Goal: Transaction & Acquisition: Book appointment/travel/reservation

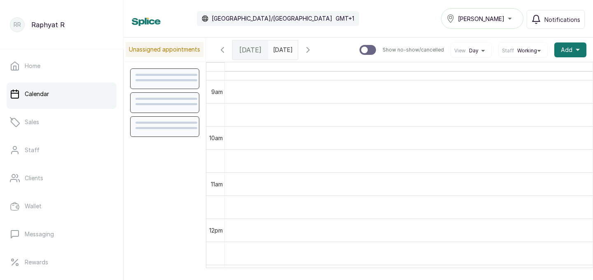
scroll to position [408, 0]
click at [298, 48] on span at bounding box center [290, 48] width 16 height 14
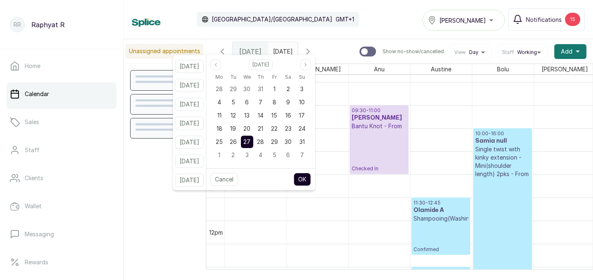
scroll to position [277, 0]
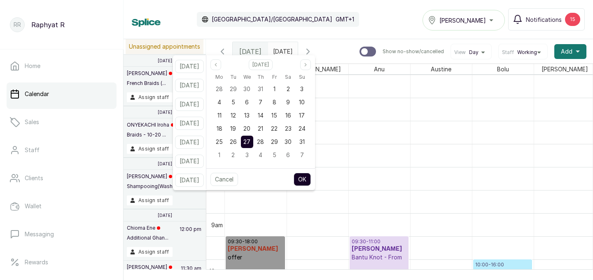
click at [329, 22] on div "Calendar Africa/Lagos GMT+1 Tasala Lekki Notifications 15" at bounding box center [358, 19] width 453 height 22
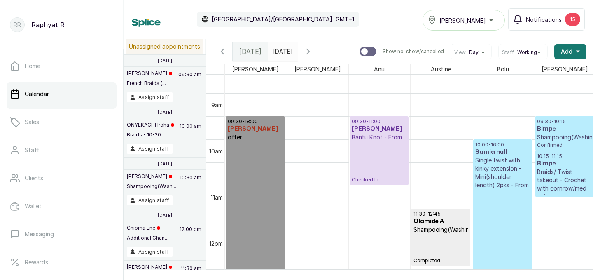
scroll to position [401, 0]
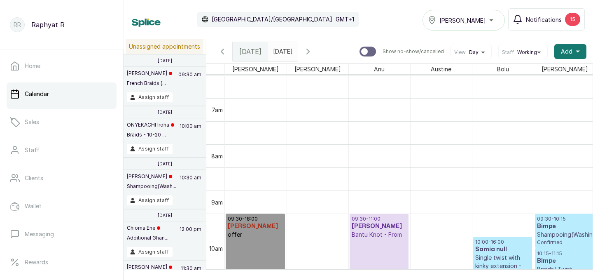
type input "dd/MM/yyyy"
click at [282, 48] on input "dd/MM/yyyy" at bounding box center [275, 49] width 13 height 14
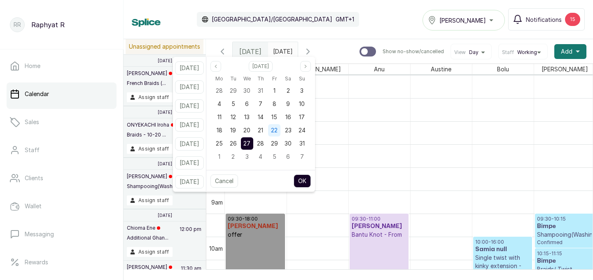
click at [278, 131] on span "22" at bounding box center [274, 130] width 7 height 7
click at [311, 181] on button "OK" at bounding box center [302, 180] width 17 height 13
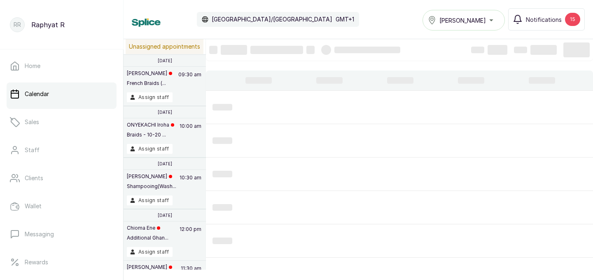
type input "22/08/2025"
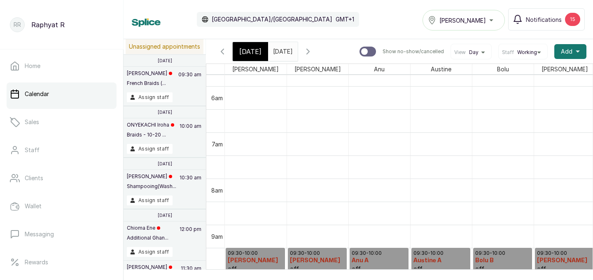
click at [298, 46] on span at bounding box center [290, 49] width 16 height 14
click at [495, 20] on div "Tasala Lekki" at bounding box center [464, 20] width 72 height 10
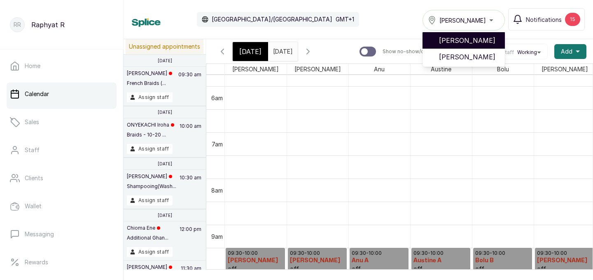
click at [480, 40] on span "[PERSON_NAME]" at bounding box center [468, 40] width 59 height 10
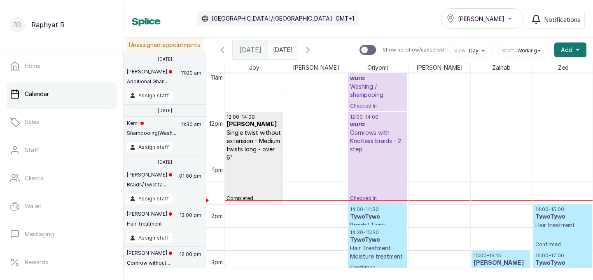
scroll to position [0, 188]
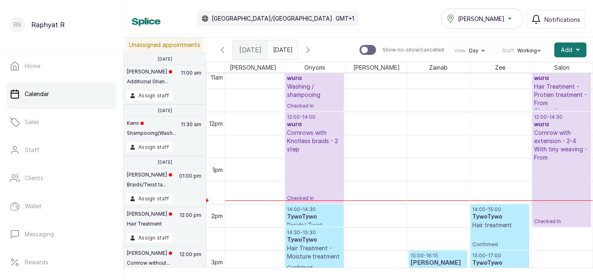
click at [312, 130] on p "Cornrows with Knotless braids - 2 step" at bounding box center [314, 141] width 55 height 25
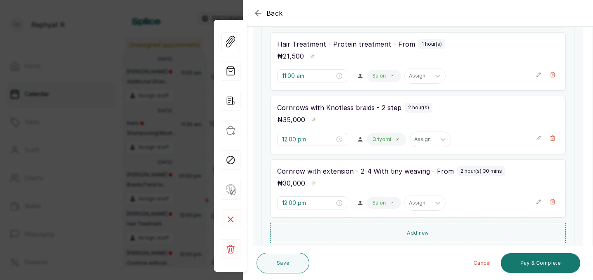
scroll to position [203, 0]
click at [315, 180] on icon "button" at bounding box center [314, 183] width 6 height 6
click at [305, 182] on input "30,000" at bounding box center [297, 183] width 40 height 13
type input "3"
type input "25,000"
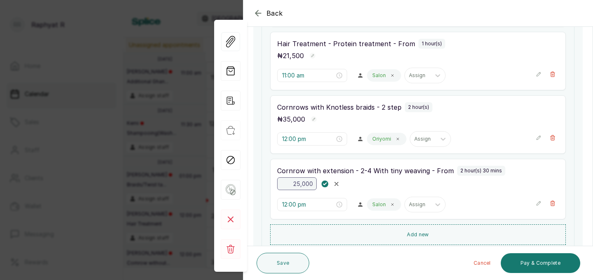
click at [326, 183] on icon "button" at bounding box center [324, 184] width 3 height 2
click at [291, 258] on button "Save" at bounding box center [283, 263] width 53 height 21
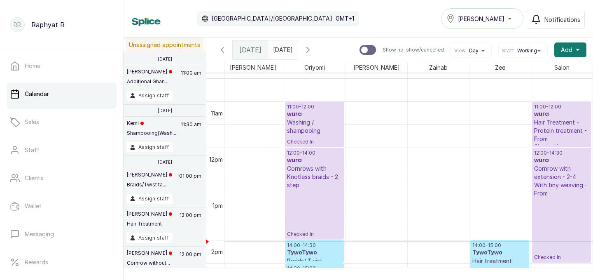
scroll to position [479, 0]
click at [318, 122] on p "Washing / shampooing" at bounding box center [314, 127] width 55 height 16
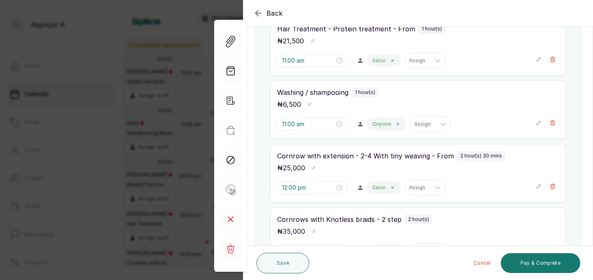
scroll to position [156, 0]
click at [554, 119] on icon "button" at bounding box center [553, 122] width 6 height 6
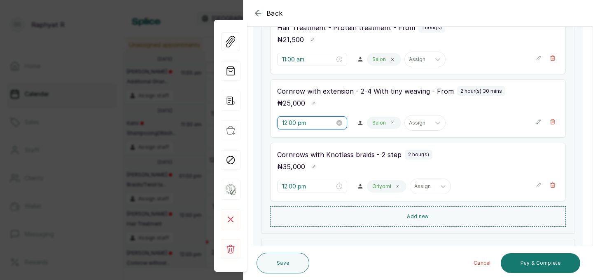
click at [291, 124] on input "12:00 pm" at bounding box center [308, 122] width 53 height 9
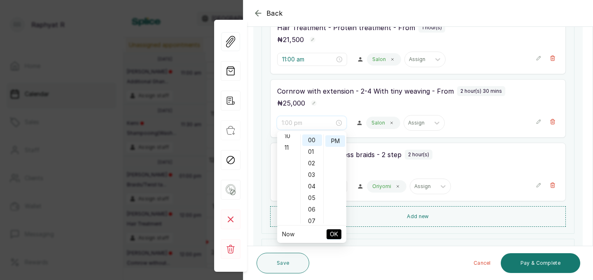
scroll to position [127, 0]
click at [288, 139] on div "11" at bounding box center [289, 140] width 20 height 12
click at [336, 136] on div "AM" at bounding box center [336, 139] width 20 height 12
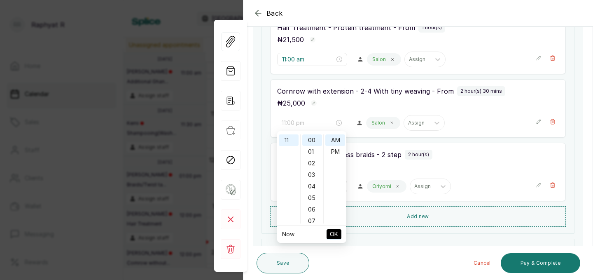
type input "11:00 am"
click at [333, 238] on span "OK" at bounding box center [334, 234] width 8 height 16
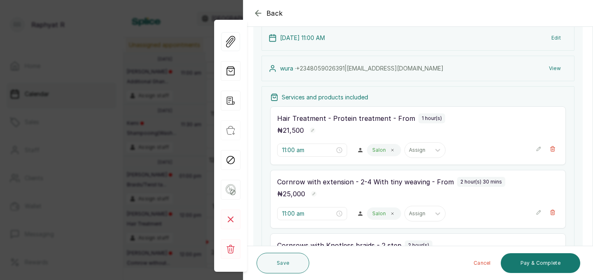
scroll to position [64, 0]
click at [539, 148] on icon "button" at bounding box center [539, 150] width 6 height 6
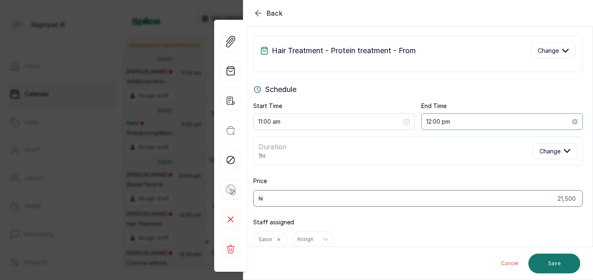
scroll to position [0, 0]
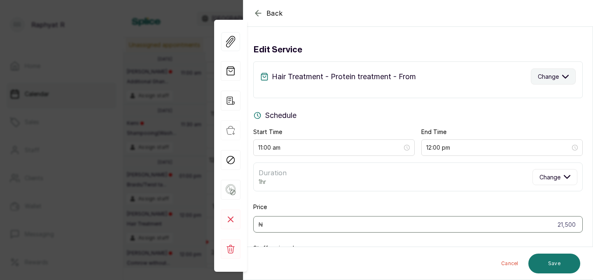
click at [565, 75] on icon "button" at bounding box center [566, 76] width 7 height 7
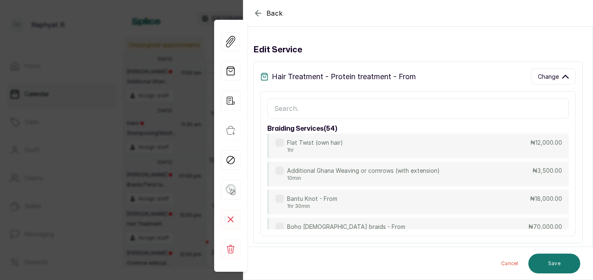
click at [280, 105] on input "text" at bounding box center [418, 108] width 302 height 21
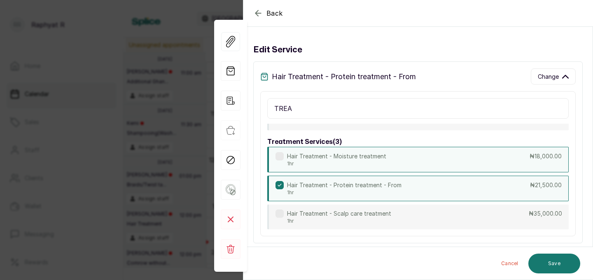
scroll to position [69, 0]
type input "TREA"
click at [361, 154] on p "Hair Treatment - Moisture treatment" at bounding box center [336, 156] width 99 height 8
type input "18,000"
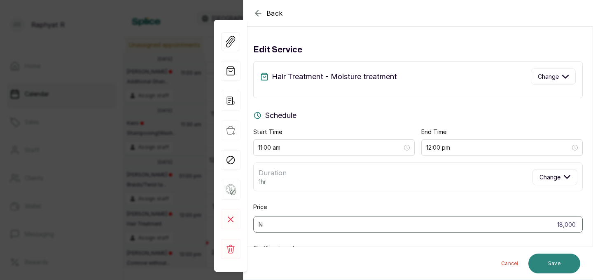
click at [551, 258] on button "Save" at bounding box center [555, 263] width 52 height 20
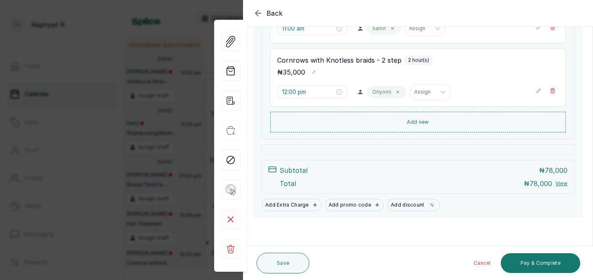
scroll to position [251, 0]
click at [286, 262] on button "Save" at bounding box center [283, 263] width 53 height 21
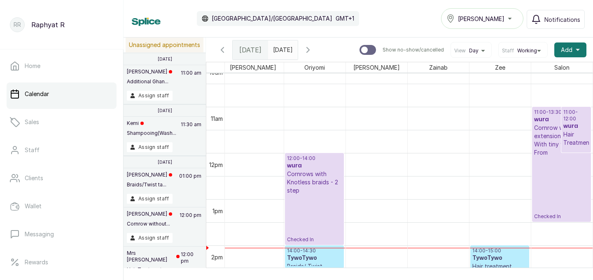
scroll to position [480, 0]
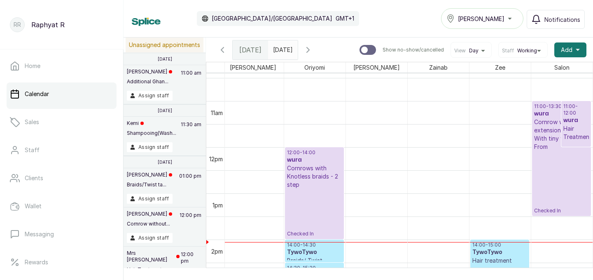
click at [550, 135] on p "Cornrow with extension - 2-4 With tiny weaving - From" at bounding box center [561, 134] width 55 height 33
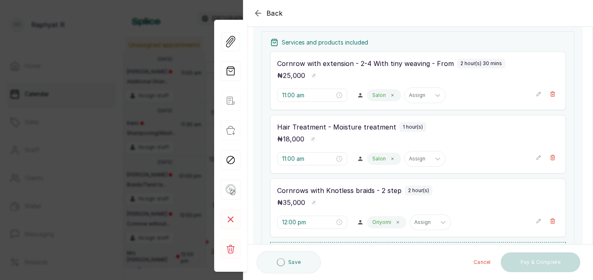
scroll to position [120, 0]
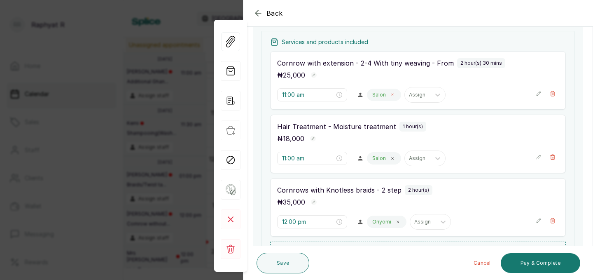
click at [389, 94] on span at bounding box center [392, 94] width 7 height 7
click at [398, 94] on icon at bounding box center [400, 95] width 5 height 3
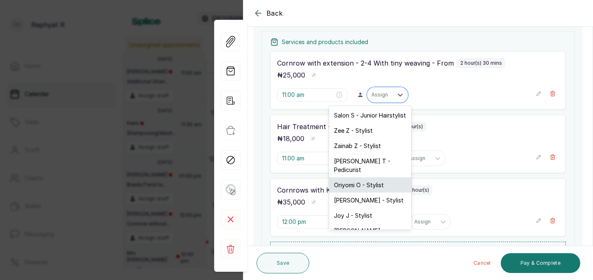
click at [375, 177] on div "Oriyomi O - Stylist" at bounding box center [370, 184] width 82 height 15
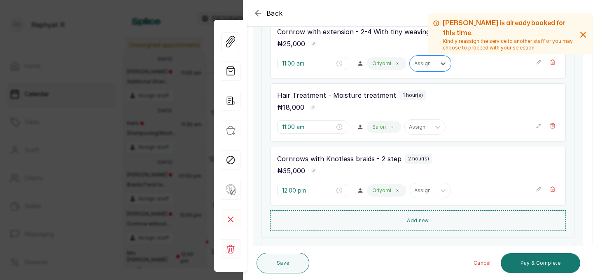
scroll to position [156, 0]
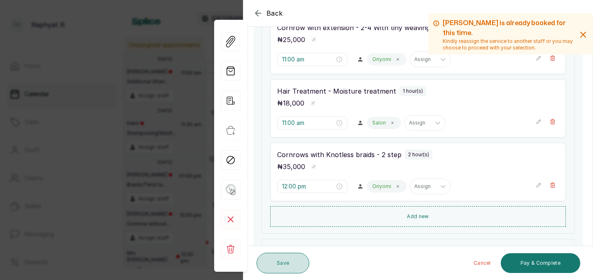
click at [286, 260] on button "Save" at bounding box center [283, 263] width 53 height 21
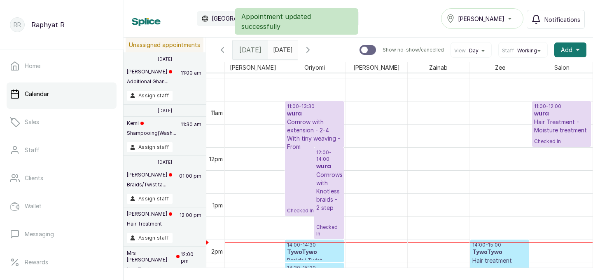
click at [314, 118] on p "Cornrow with extension - 2-4 With tiny weaving - From" at bounding box center [314, 134] width 55 height 33
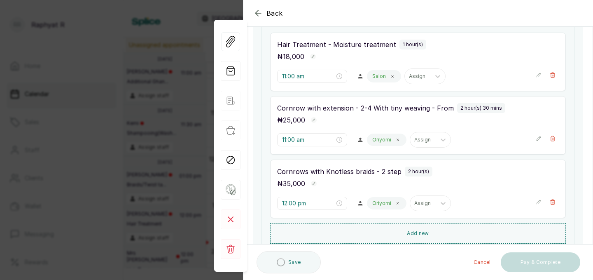
scroll to position [136, 0]
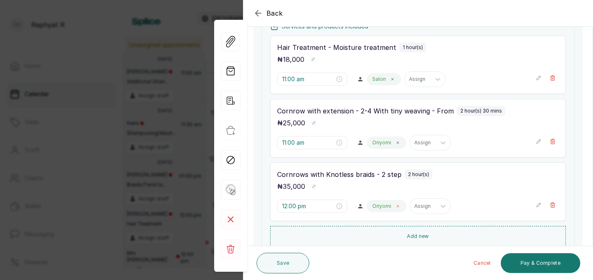
click at [396, 204] on icon at bounding box center [398, 206] width 4 height 4
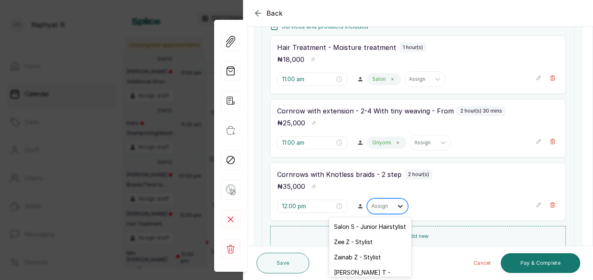
click at [396, 206] on icon at bounding box center [400, 206] width 8 height 8
click at [381, 226] on div "Salon S - Junior Hairstylist" at bounding box center [370, 226] width 82 height 15
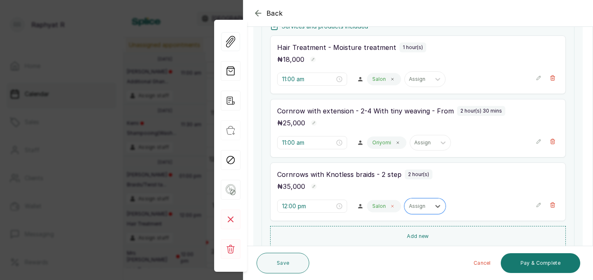
click at [392, 205] on icon at bounding box center [393, 206] width 2 height 2
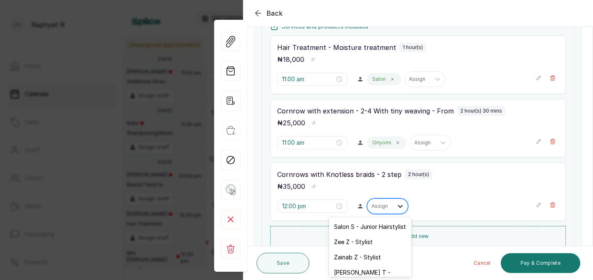
click at [396, 205] on icon at bounding box center [400, 206] width 8 height 8
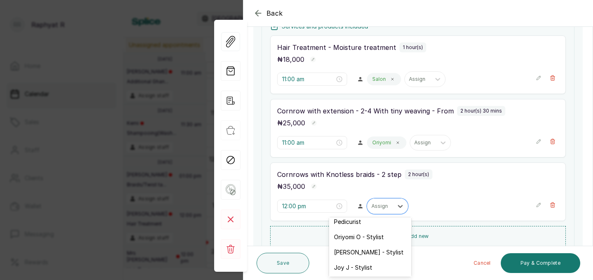
scroll to position [44, 0]
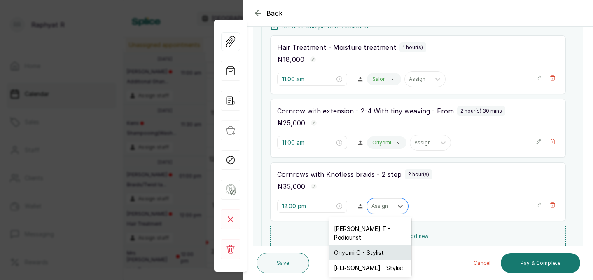
click at [376, 245] on div "Oriyomi O - Stylist" at bounding box center [370, 252] width 82 height 15
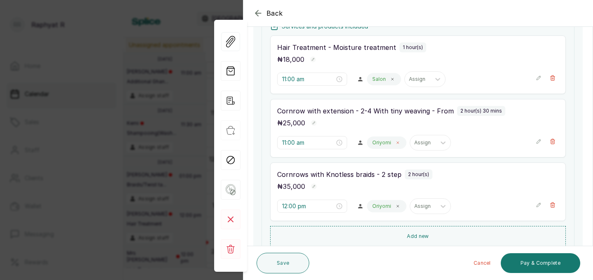
click at [396, 141] on icon at bounding box center [398, 143] width 4 height 4
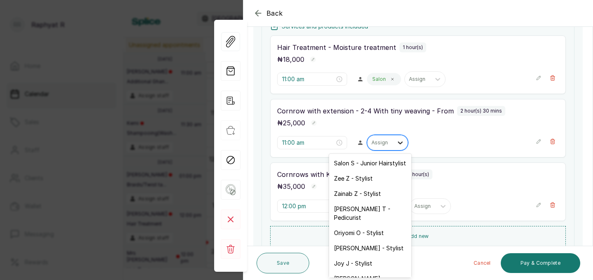
click at [396, 141] on icon at bounding box center [400, 142] width 8 height 8
click at [377, 162] on div "Salon S - Junior Hairstylist" at bounding box center [370, 162] width 82 height 15
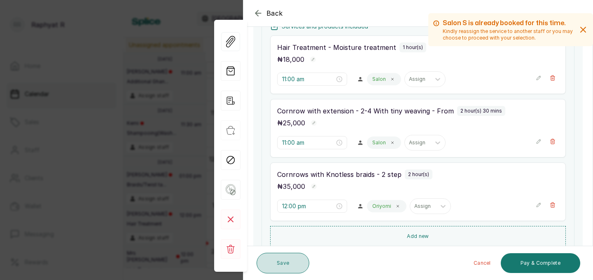
click at [289, 261] on button "Save" at bounding box center [283, 263] width 53 height 21
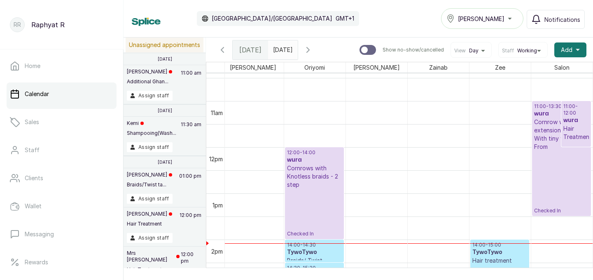
click at [326, 176] on p "Cornrows with Knotless braids - 2 step" at bounding box center [314, 176] width 55 height 25
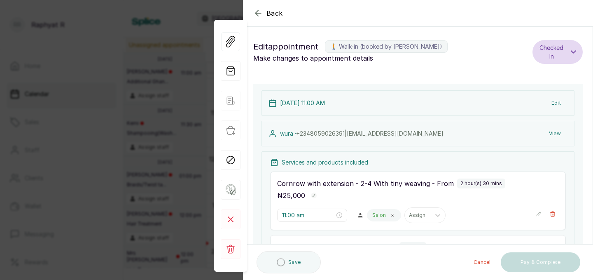
scroll to position [163, 0]
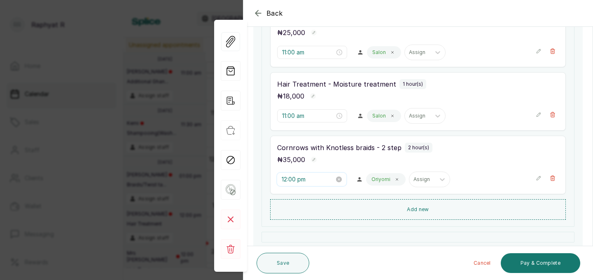
click at [302, 178] on input "12:00 pm" at bounding box center [308, 179] width 53 height 9
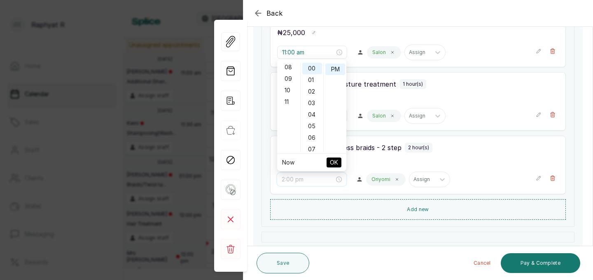
scroll to position [127, 0]
click at [288, 68] on div "11" at bounding box center [289, 69] width 20 height 12
click at [339, 70] on div "AM" at bounding box center [336, 69] width 20 height 12
type input "11:00 am"
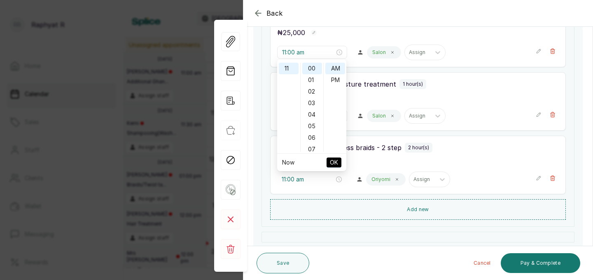
click at [335, 159] on span "OK" at bounding box center [334, 163] width 8 height 16
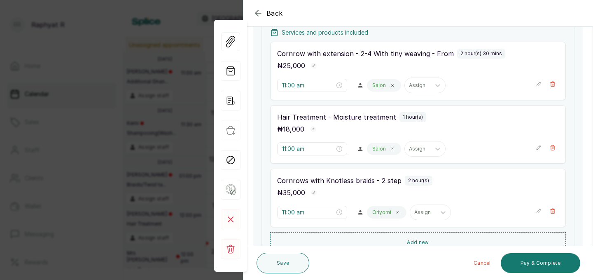
scroll to position [126, 0]
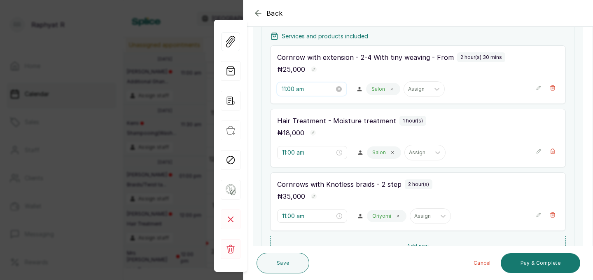
click at [297, 88] on input "11:00 am" at bounding box center [308, 88] width 53 height 9
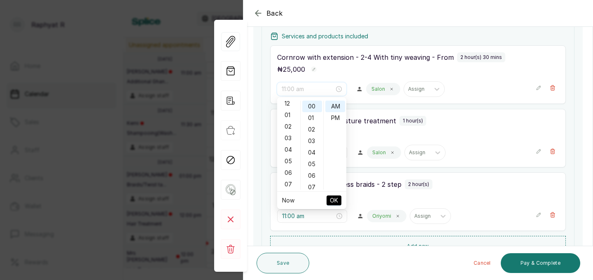
scroll to position [0, 0]
click at [289, 105] on div "12" at bounding box center [289, 107] width 20 height 12
click at [338, 117] on div "PM" at bounding box center [336, 118] width 20 height 12
click at [333, 198] on span "OK" at bounding box center [334, 200] width 8 height 16
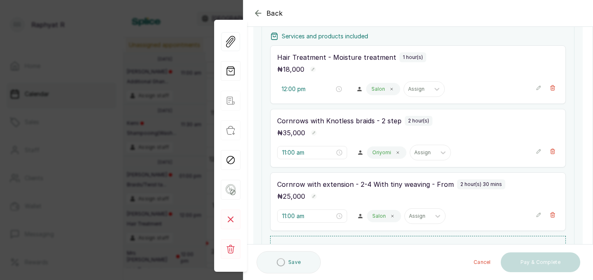
type input "11:00 am"
type input "12:00 pm"
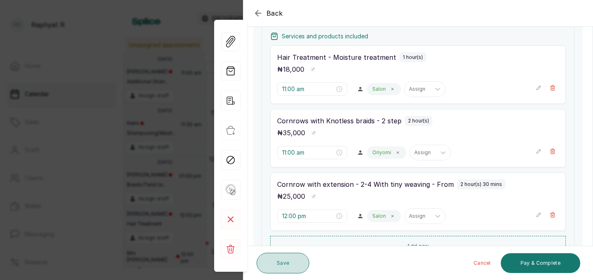
click at [286, 256] on button "Save" at bounding box center [283, 263] width 53 height 21
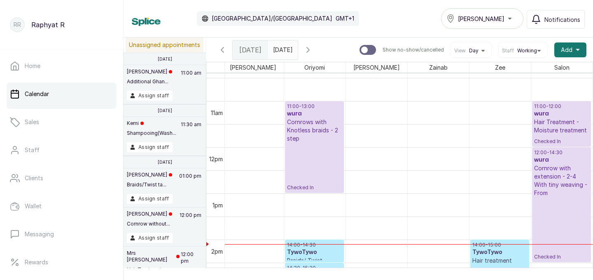
click at [546, 116] on h3 "wura" at bounding box center [561, 114] width 55 height 8
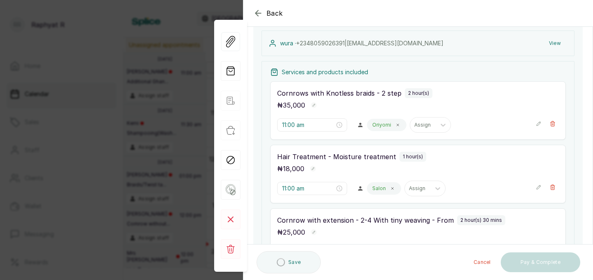
scroll to position [124, 0]
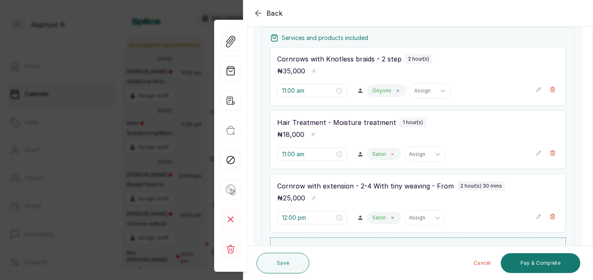
click at [391, 152] on icon at bounding box center [393, 154] width 4 height 4
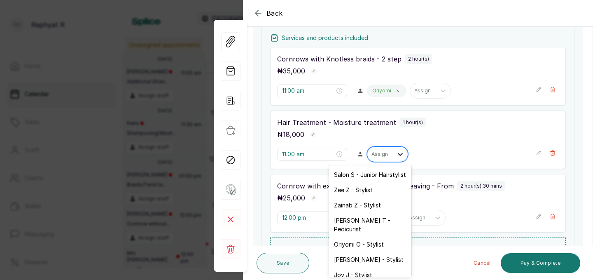
click at [396, 153] on icon at bounding box center [400, 154] width 8 height 8
click at [373, 237] on div "Oriyomi O - Stylist" at bounding box center [370, 244] width 82 height 15
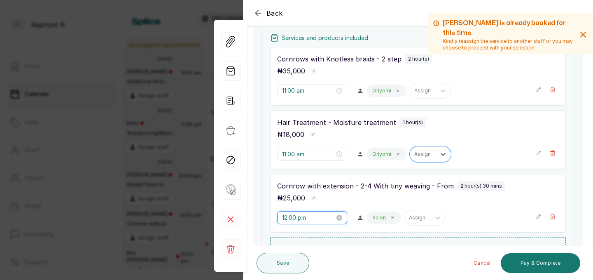
click at [302, 215] on input "12:00 pm" at bounding box center [308, 217] width 53 height 9
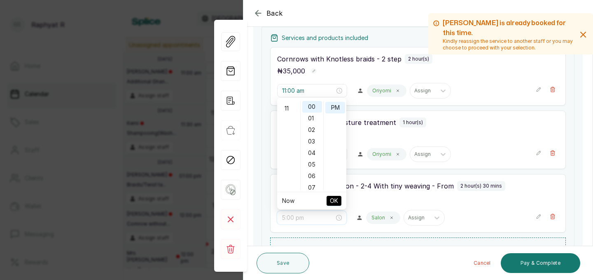
scroll to position [127, 0]
click at [288, 105] on div "11" at bounding box center [289, 107] width 20 height 12
click at [335, 104] on div "AM" at bounding box center [336, 107] width 20 height 12
type input "11:00 am"
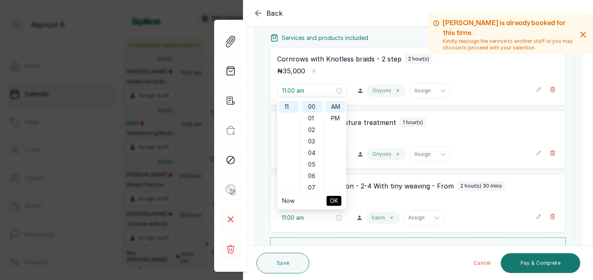
click at [332, 199] on span "OK" at bounding box center [334, 201] width 8 height 16
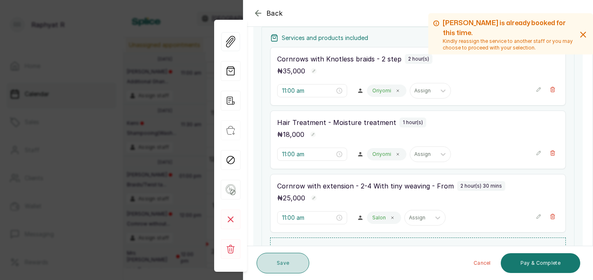
click at [280, 263] on button "Save" at bounding box center [283, 263] width 53 height 21
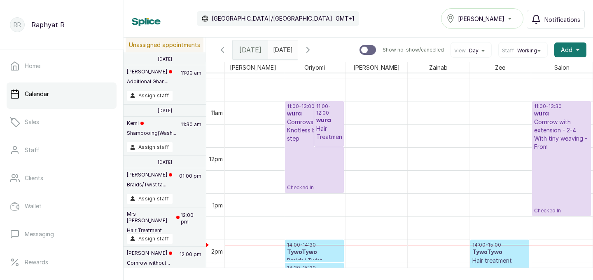
click at [316, 149] on div "11:00 - 13:00 wura Cornrows with Knotless braids - 2 step Checked In" at bounding box center [314, 147] width 55 height 88
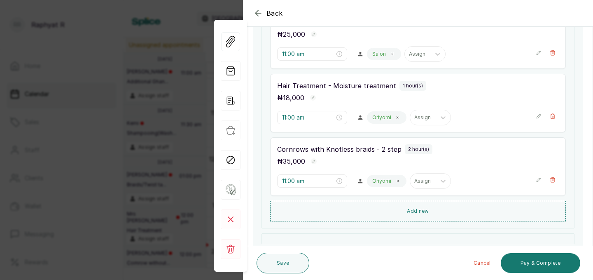
scroll to position [139, 0]
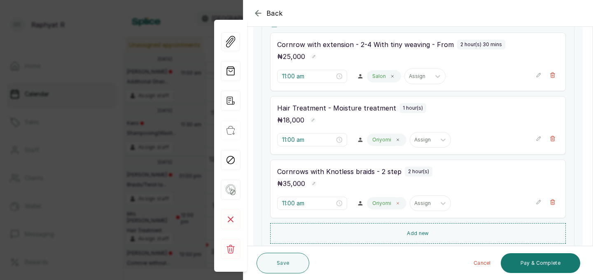
click at [396, 204] on icon at bounding box center [398, 203] width 4 height 4
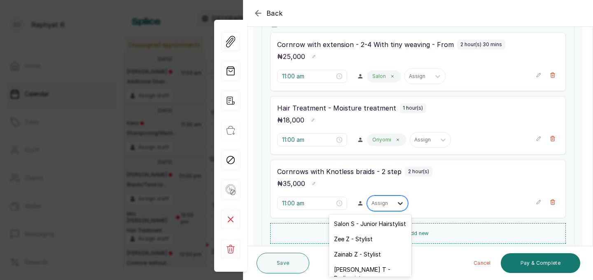
click at [396, 204] on icon at bounding box center [400, 203] width 8 height 8
click at [369, 222] on div "Salon S - Junior Hairstylist" at bounding box center [370, 223] width 82 height 15
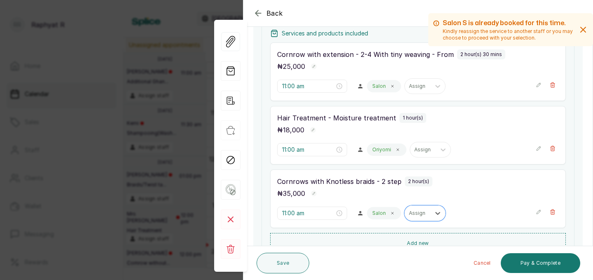
scroll to position [115, 0]
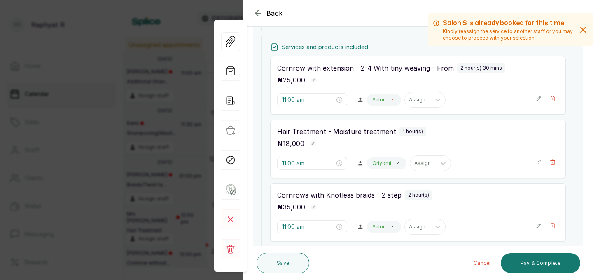
click at [389, 100] on span at bounding box center [392, 99] width 7 height 7
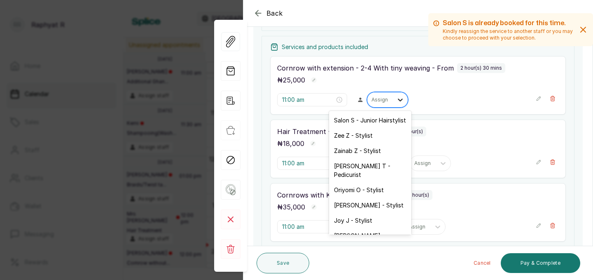
click at [396, 99] on icon at bounding box center [400, 100] width 8 height 8
click at [369, 182] on div "Oriyomi O - Stylist" at bounding box center [370, 189] width 82 height 15
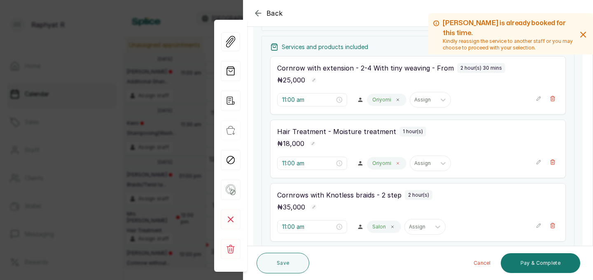
click at [397, 164] on icon at bounding box center [398, 163] width 2 height 2
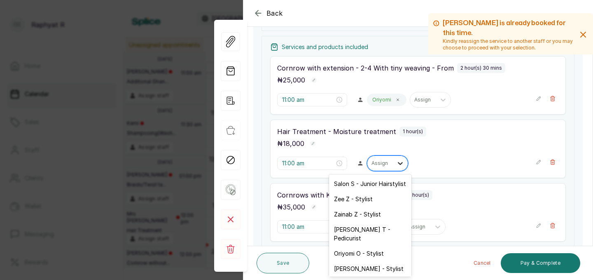
click at [396, 162] on icon at bounding box center [400, 163] width 8 height 8
click at [377, 183] on div "Salon S - Junior Hairstylist" at bounding box center [370, 183] width 82 height 15
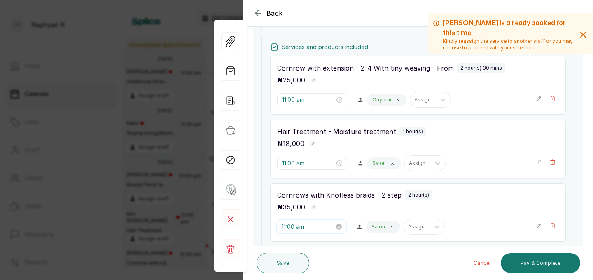
click at [315, 226] on input "11:00 am" at bounding box center [308, 226] width 53 height 9
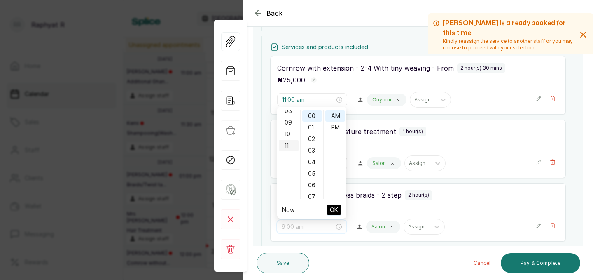
scroll to position [0, 0]
click at [288, 124] on div "01" at bounding box center [289, 128] width 20 height 12
click at [335, 124] on div "PM" at bounding box center [336, 128] width 20 height 12
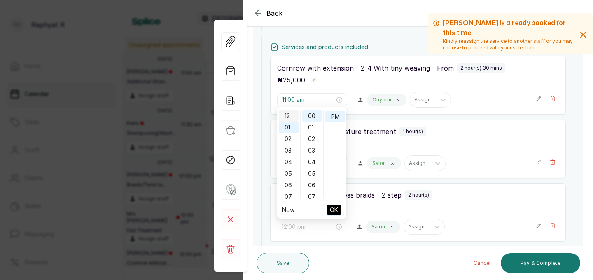
click at [288, 116] on div "12" at bounding box center [289, 116] width 20 height 12
type input "12:00 pm"
click at [336, 206] on span "OK" at bounding box center [334, 210] width 8 height 16
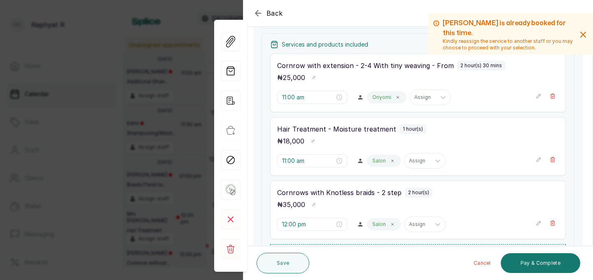
scroll to position [126, 0]
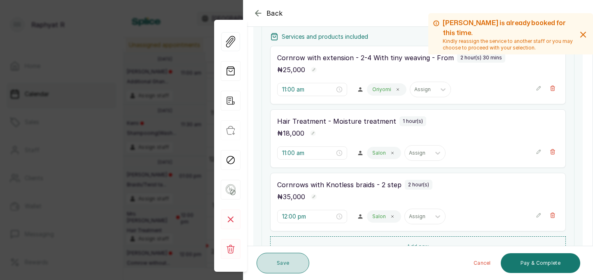
click at [284, 263] on button "Save" at bounding box center [283, 263] width 53 height 21
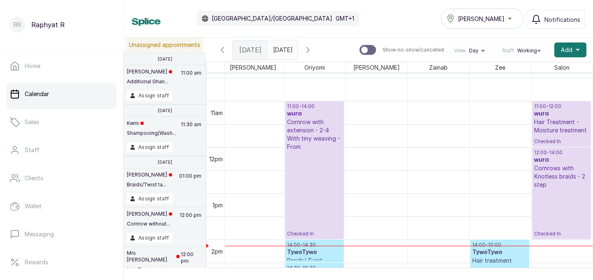
drag, startPoint x: 309, startPoint y: 213, endPoint x: 307, endPoint y: 227, distance: 13.8
click at [307, 227] on div "11:00 - 13:30 wura Cornrow with extension - 2-4 With tiny weaving - From Checke…" at bounding box center [314, 147] width 61 height 1108
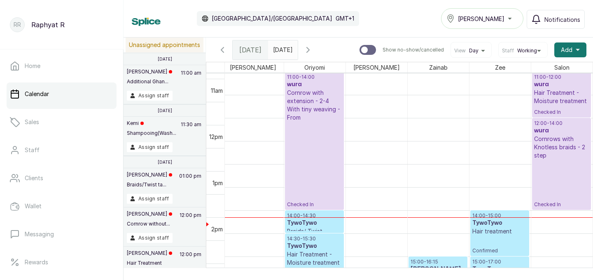
scroll to position [509, 0]
click at [314, 223] on h3 "TywoTywo" at bounding box center [314, 223] width 55 height 8
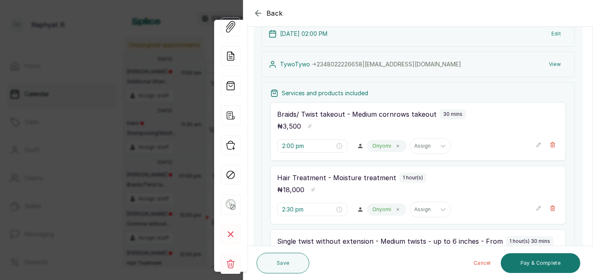
scroll to position [55, 0]
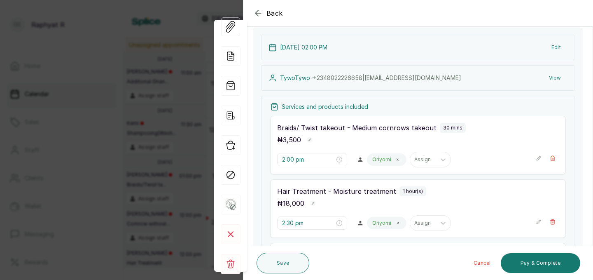
click at [253, 11] on icon "button" at bounding box center [258, 13] width 10 height 10
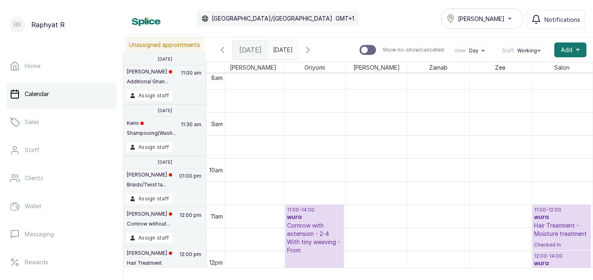
scroll to position [376, 0]
click at [318, 213] on h3 "wura" at bounding box center [314, 217] width 55 height 8
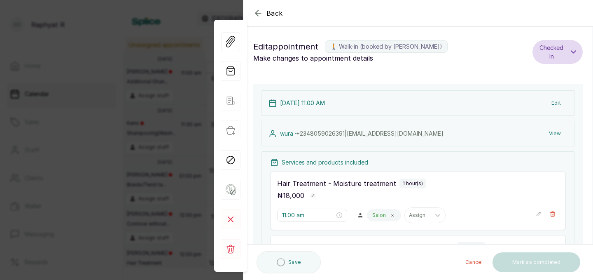
type input "11:00 am"
type input "12:00 pm"
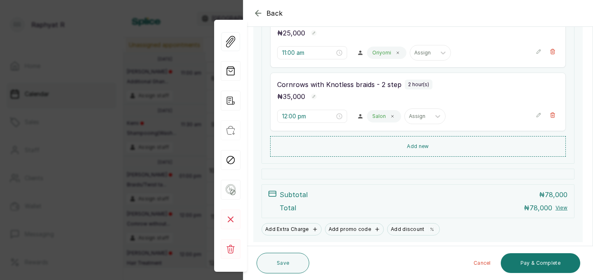
scroll to position [251, 0]
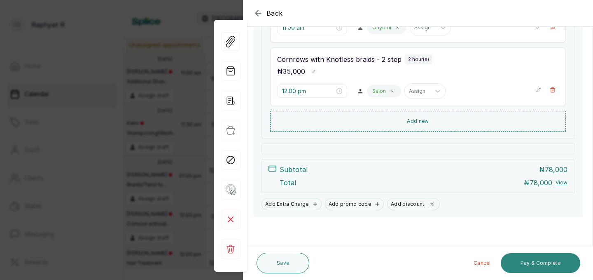
click at [539, 259] on button "Pay & Complete" at bounding box center [541, 263] width 80 height 20
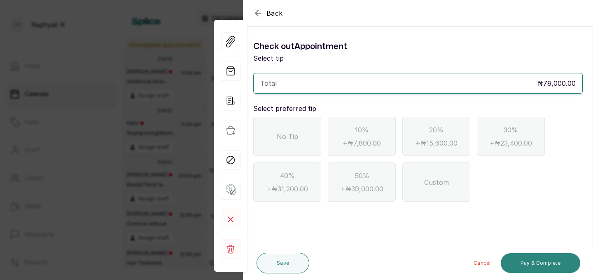
scroll to position [0, 0]
click at [287, 138] on span "No Tip" at bounding box center [287, 136] width 21 height 10
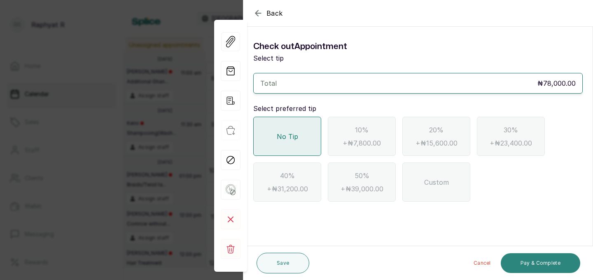
click at [524, 258] on button "Pay & Complete" at bounding box center [541, 263] width 80 height 20
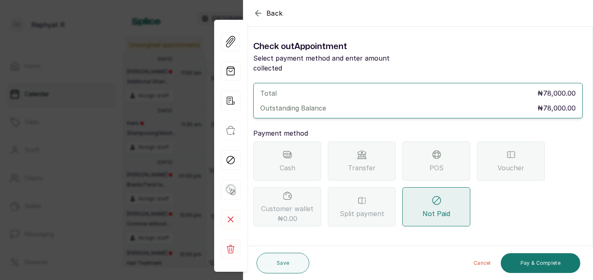
click at [361, 150] on icon at bounding box center [362, 155] width 10 height 10
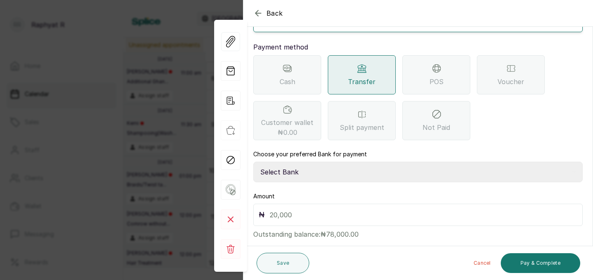
scroll to position [92, 0]
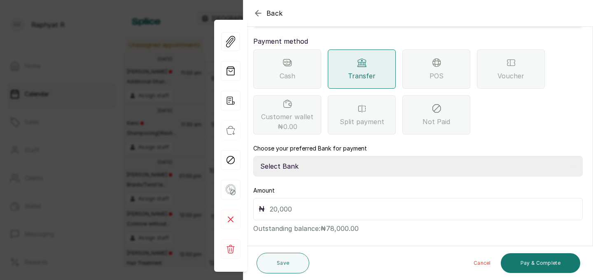
click at [281, 156] on select "Select Bank TRACTION(TRACTION) Providus Bank TASALAHQ HAIR AND BEAUTY Guaranty …" at bounding box center [418, 166] width 330 height 21
select select "d2e8ea74-1b1f-42b2-81f9-dacd6e382dd2"
click at [273, 203] on input "text" at bounding box center [424, 209] width 308 height 12
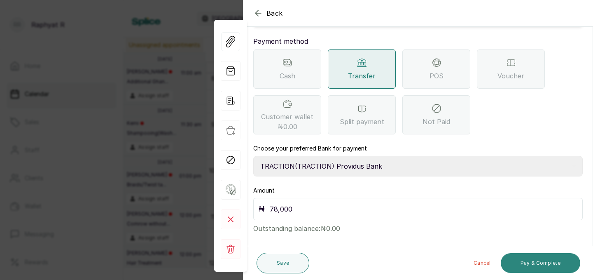
type input "78,000"
click at [545, 257] on button "Pay & Complete" at bounding box center [541, 263] width 80 height 20
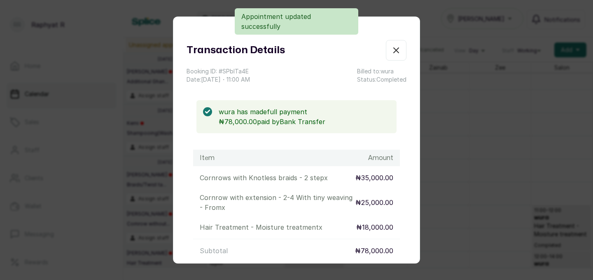
click at [395, 52] on icon "button" at bounding box center [396, 50] width 10 height 10
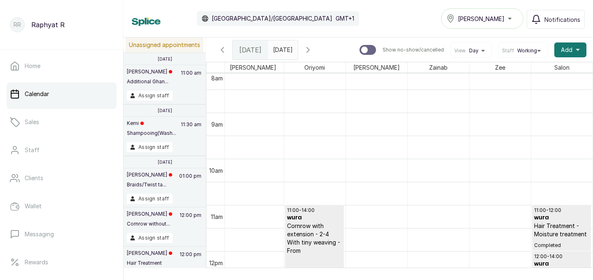
click at [396, 52] on p "Show no-show/cancelled" at bounding box center [413, 50] width 61 height 7
click at [360, 45] on input "Show no-show/cancelled" at bounding box center [359, 45] width 0 height 0
checkbox input "true"
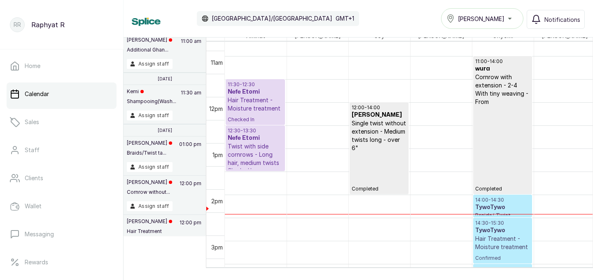
scroll to position [493, 0]
click at [243, 95] on h3 "Nefe Etomi" at bounding box center [255, 92] width 55 height 8
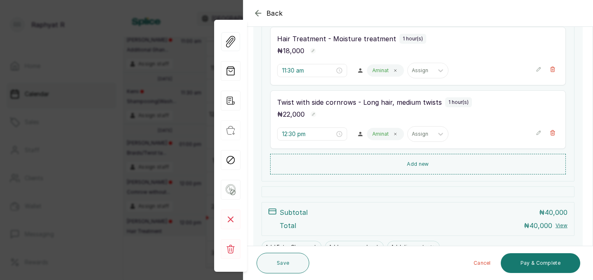
scroll to position [187, 0]
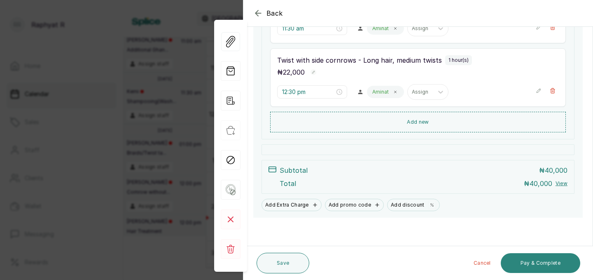
click at [534, 263] on button "Pay & Complete" at bounding box center [541, 263] width 80 height 20
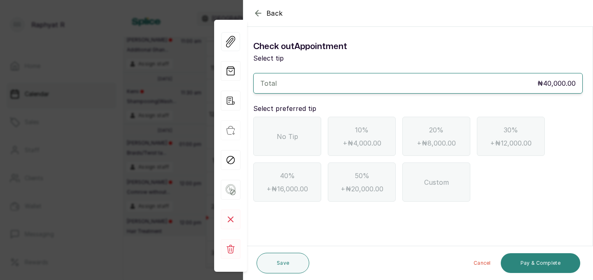
scroll to position [0, 0]
click at [293, 135] on span "No Tip" at bounding box center [287, 136] width 21 height 10
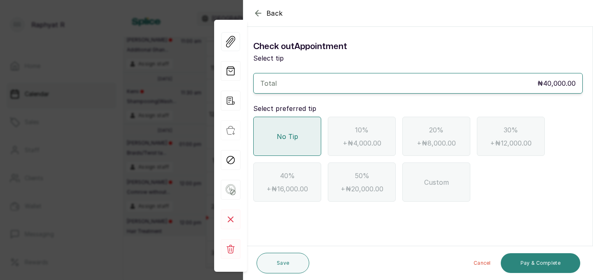
click at [543, 256] on button "Pay & Complete" at bounding box center [541, 263] width 80 height 20
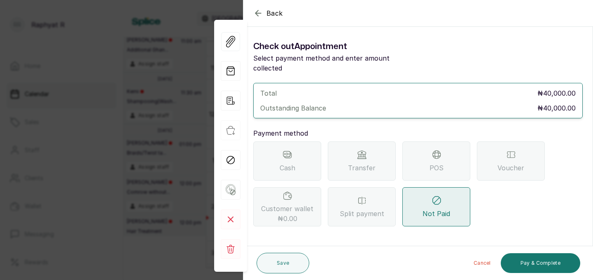
click at [368, 152] on div "Transfer" at bounding box center [362, 160] width 68 height 39
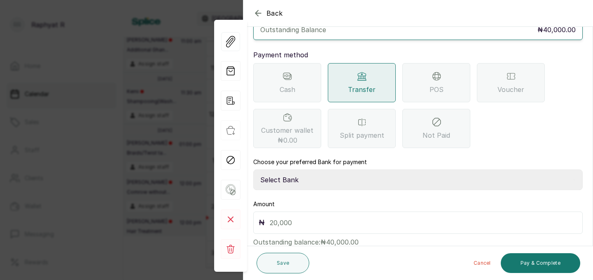
scroll to position [92, 0]
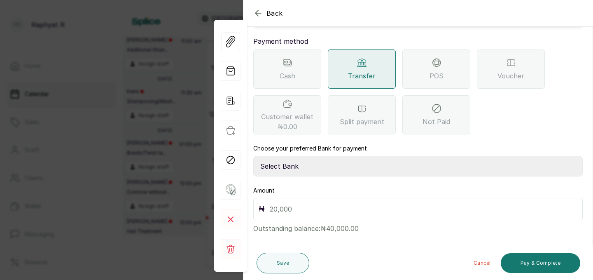
click at [283, 156] on select "Select Bank TRACTION(TRACTION) Providus Bank TASALAHQ HAIR AND BEAUTY Guaranty …" at bounding box center [418, 166] width 330 height 21
select select "d2e8ea74-1b1f-42b2-81f9-dacd6e382dd2"
click at [277, 203] on input "text" at bounding box center [424, 209] width 308 height 12
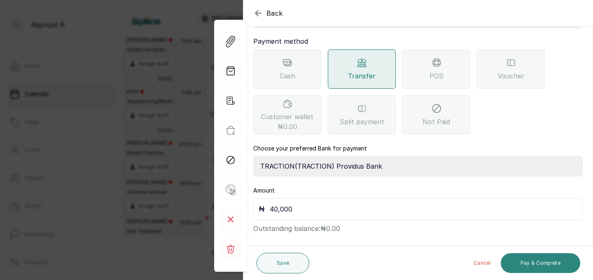
type input "40,000"
click at [529, 262] on button "Pay & Complete" at bounding box center [541, 263] width 80 height 20
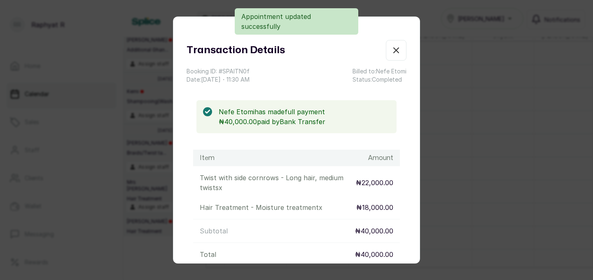
scroll to position [87, 0]
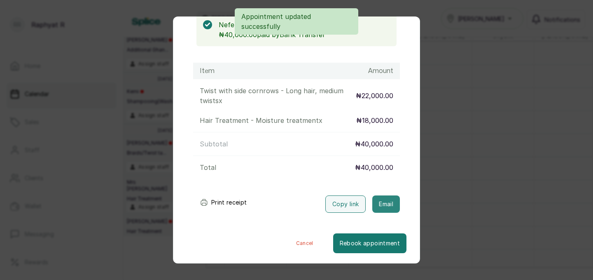
click at [385, 202] on button "Email" at bounding box center [387, 203] width 28 height 17
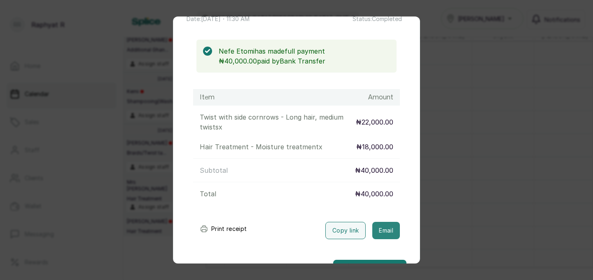
scroll to position [56, 0]
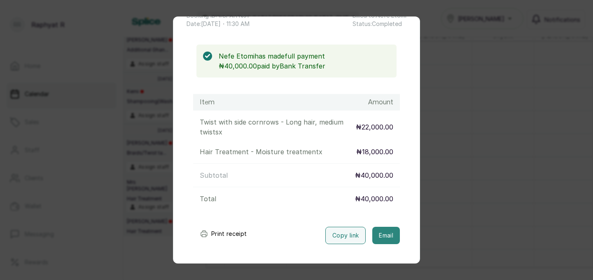
click at [382, 234] on button "Email" at bounding box center [387, 235] width 28 height 17
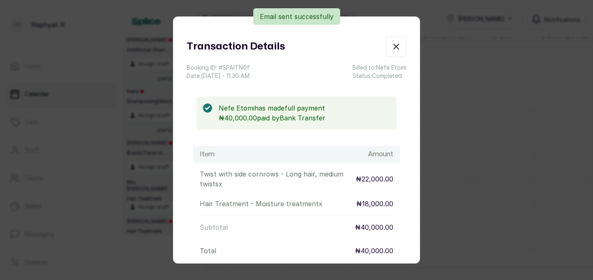
scroll to position [0, 0]
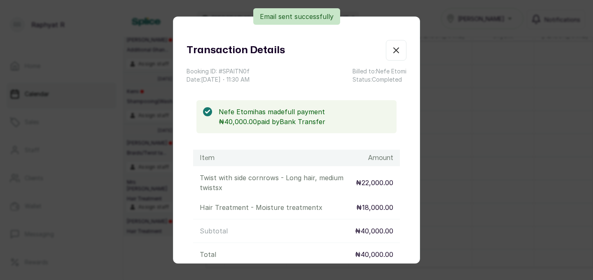
click at [395, 47] on icon "button" at bounding box center [396, 50] width 10 height 10
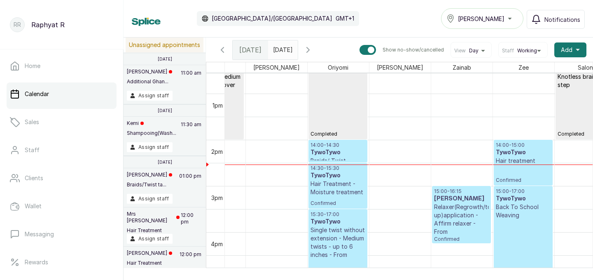
scroll to position [579, 0]
click at [347, 142] on p "14:00 - 14:30" at bounding box center [338, 145] width 55 height 7
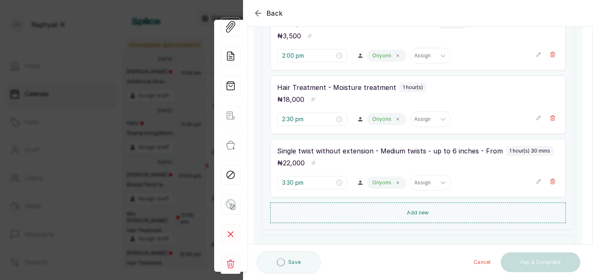
scroll to position [162, 0]
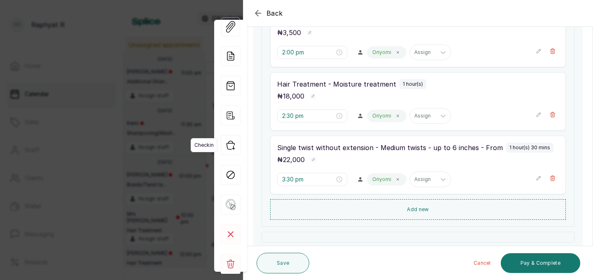
click at [231, 141] on icon "button" at bounding box center [231, 145] width 20 height 20
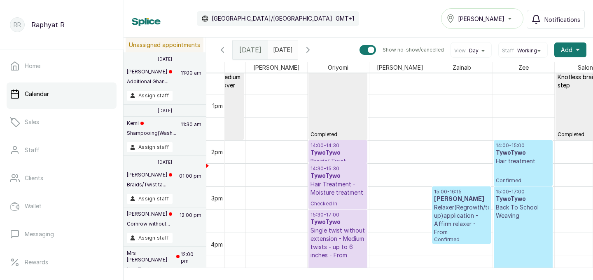
click at [524, 152] on h3 "TywoTywo" at bounding box center [523, 153] width 55 height 8
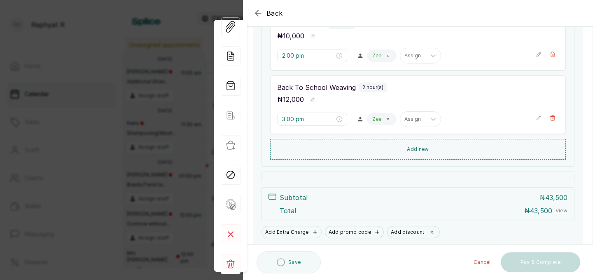
scroll to position [187, 0]
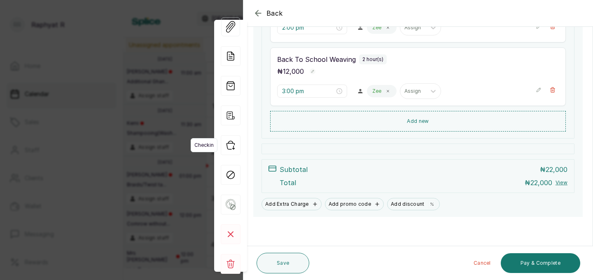
click at [230, 145] on icon "button" at bounding box center [231, 145] width 20 height 20
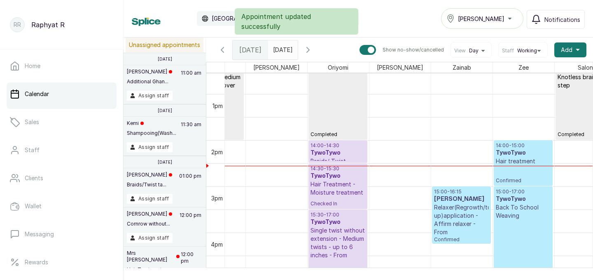
click at [258, 10] on div "Appointment updated successfully" at bounding box center [297, 21] width 124 height 26
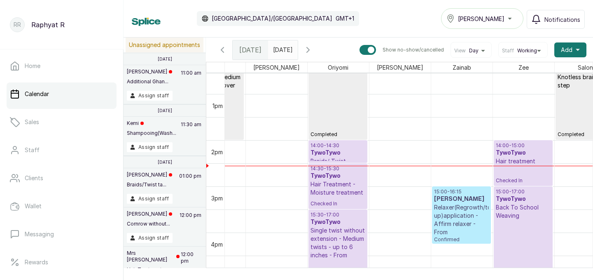
click at [523, 152] on h3 "TywoTywo" at bounding box center [523, 153] width 55 height 8
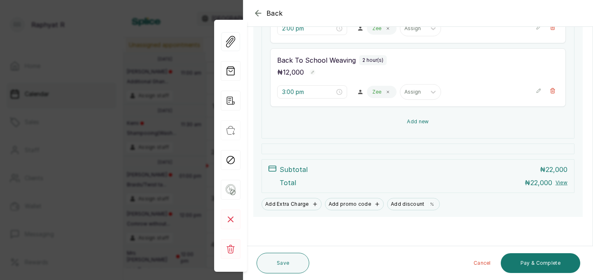
click at [417, 117] on button "Add new" at bounding box center [418, 122] width 296 height 20
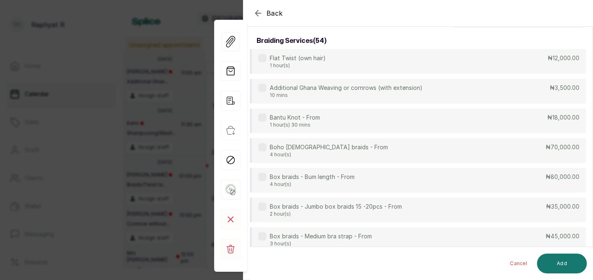
scroll to position [0, 0]
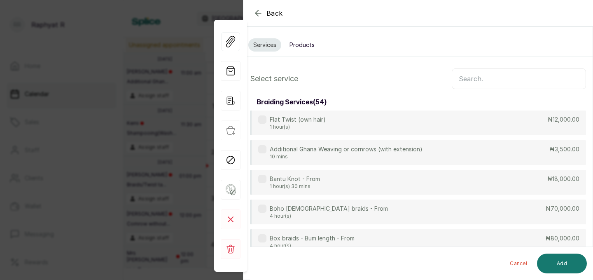
click at [459, 75] on input "text" at bounding box center [519, 78] width 134 height 21
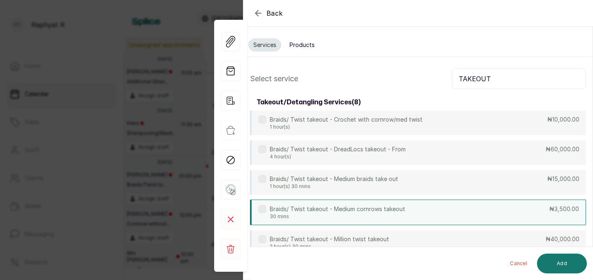
type input "TAKEOUT"
click at [455, 215] on div "Braids/ Twist takeout - Medium cornrows takeout 30 mins ₦3,500.00" at bounding box center [418, 212] width 336 height 26
click at [563, 259] on button "Add" at bounding box center [562, 263] width 50 height 20
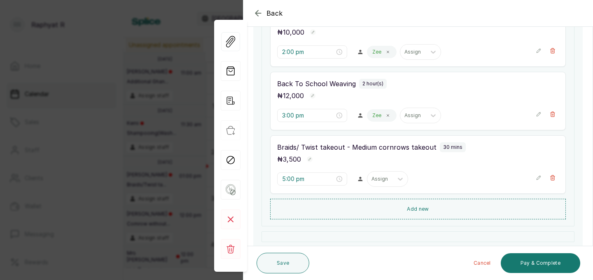
scroll to position [159, 0]
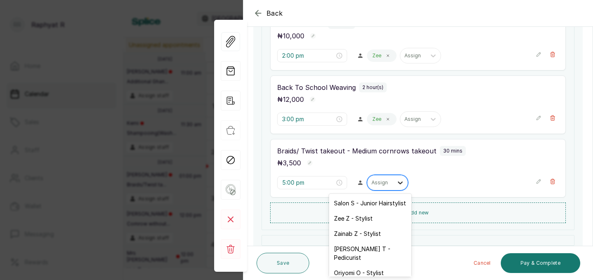
click at [398, 183] on icon at bounding box center [400, 182] width 5 height 3
click at [379, 219] on div "Zee Z - Stylist" at bounding box center [370, 218] width 82 height 15
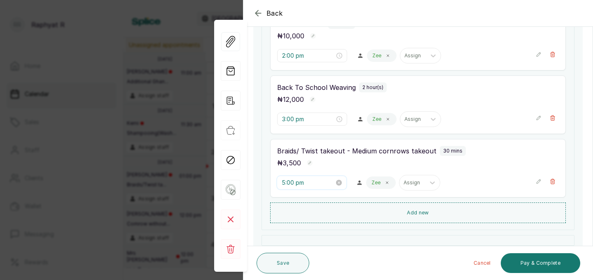
click at [299, 183] on input "5:00 pm" at bounding box center [308, 182] width 53 height 9
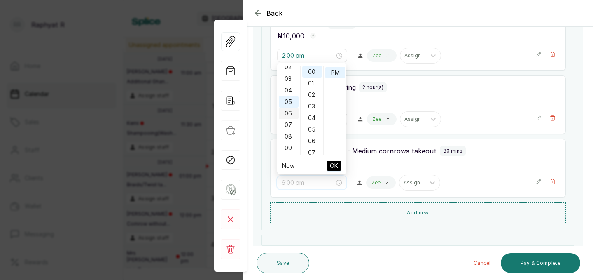
scroll to position [25, 0]
click at [288, 91] on div "04" at bounding box center [289, 93] width 20 height 12
type input "4:00 pm"
click at [333, 160] on span "OK" at bounding box center [334, 166] width 8 height 16
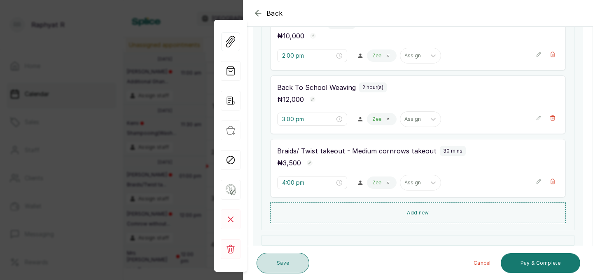
click at [283, 261] on button "Save" at bounding box center [283, 263] width 53 height 21
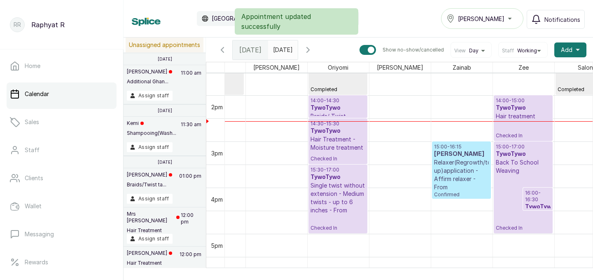
scroll to position [628, 0]
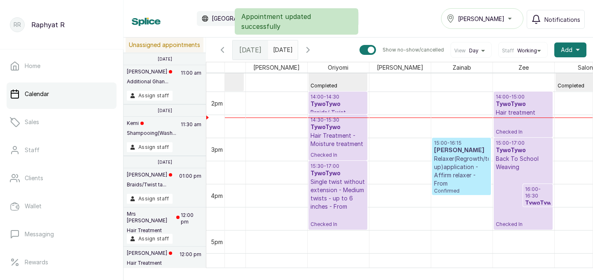
click at [539, 200] on h3 "TywoTywo" at bounding box center [538, 203] width 26 height 8
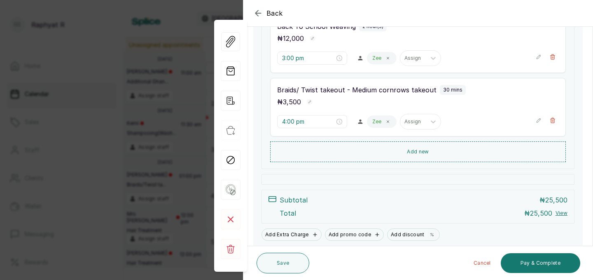
scroll to position [224, 0]
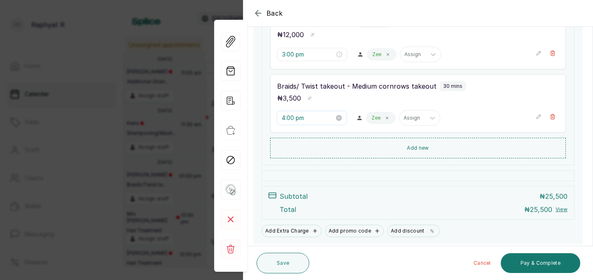
click at [295, 115] on input "4:00 pm" at bounding box center [308, 117] width 53 height 9
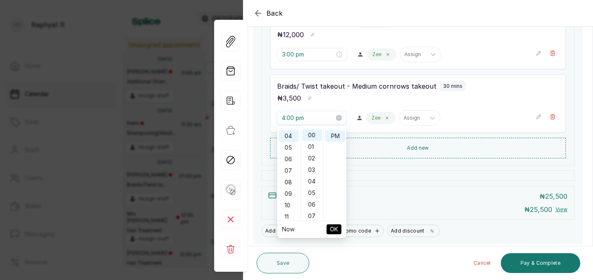
scroll to position [45, 0]
click at [291, 146] on div "05" at bounding box center [289, 148] width 20 height 12
type input "5:00 pm"
click at [333, 227] on span "OK" at bounding box center [334, 229] width 8 height 16
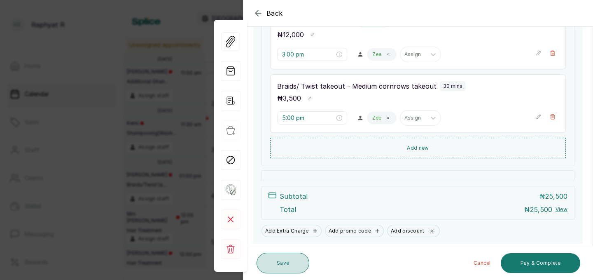
click at [285, 260] on button "Save" at bounding box center [283, 263] width 53 height 21
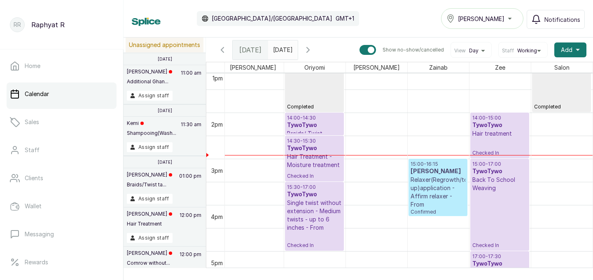
scroll to position [603, 0]
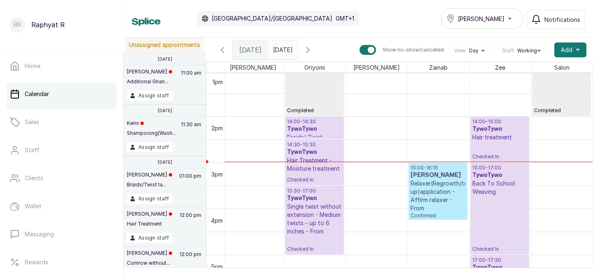
click at [444, 185] on p "Relaxer(Regrowth/touch up)application - Affirm relaxer - From" at bounding box center [438, 195] width 55 height 33
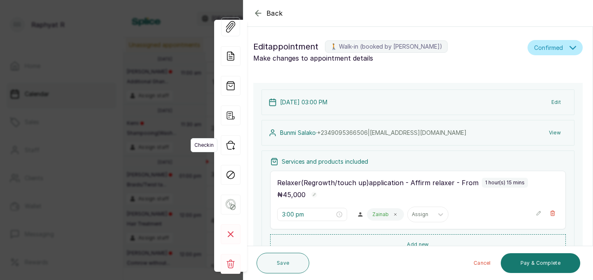
click at [229, 146] on icon "button" at bounding box center [231, 145] width 20 height 20
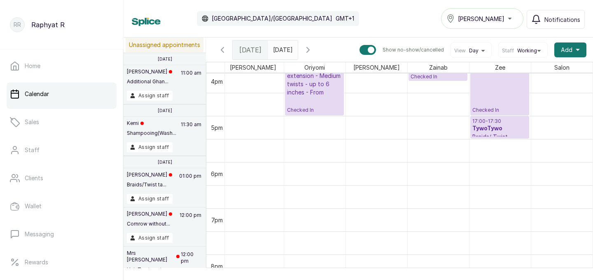
scroll to position [753, 0]
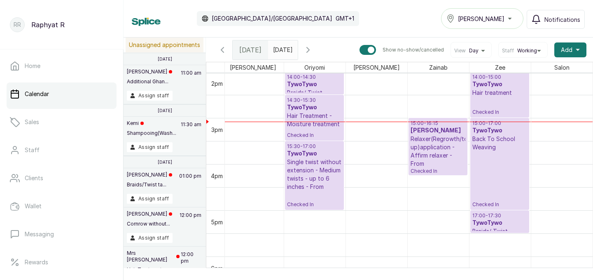
click at [504, 18] on div "[PERSON_NAME]" at bounding box center [483, 19] width 72 height 10
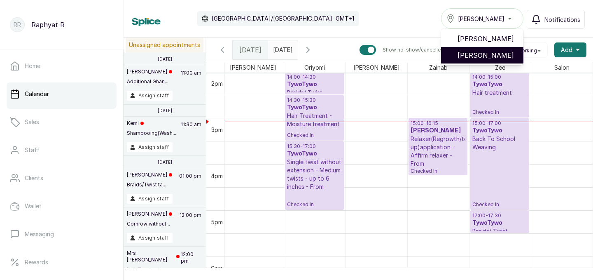
click at [495, 51] on span "Tasala Lekki" at bounding box center [487, 55] width 59 height 10
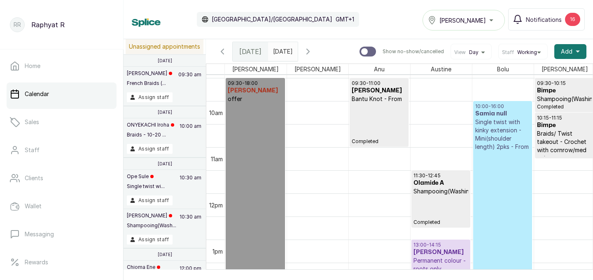
scroll to position [488, 0]
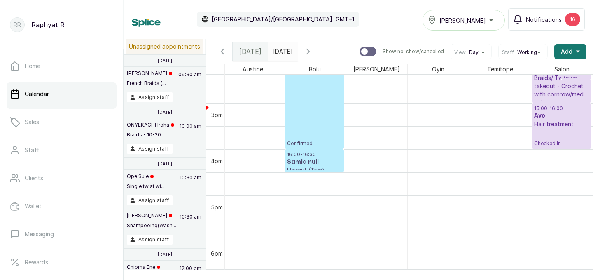
click at [465, 26] on button "Tasala Lekki" at bounding box center [464, 20] width 82 height 21
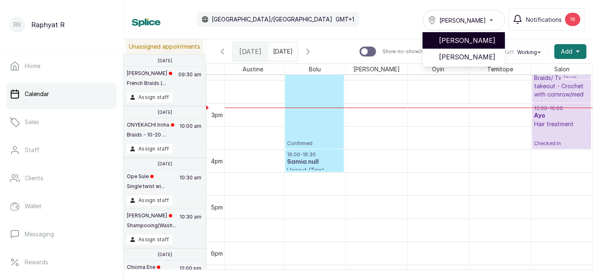
click at [463, 38] on span "[PERSON_NAME]" at bounding box center [468, 40] width 59 height 10
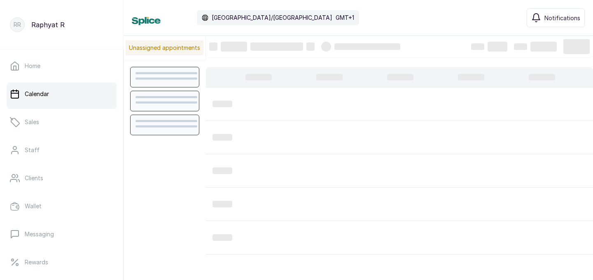
scroll to position [277, 0]
